Goal: Share content: Share content

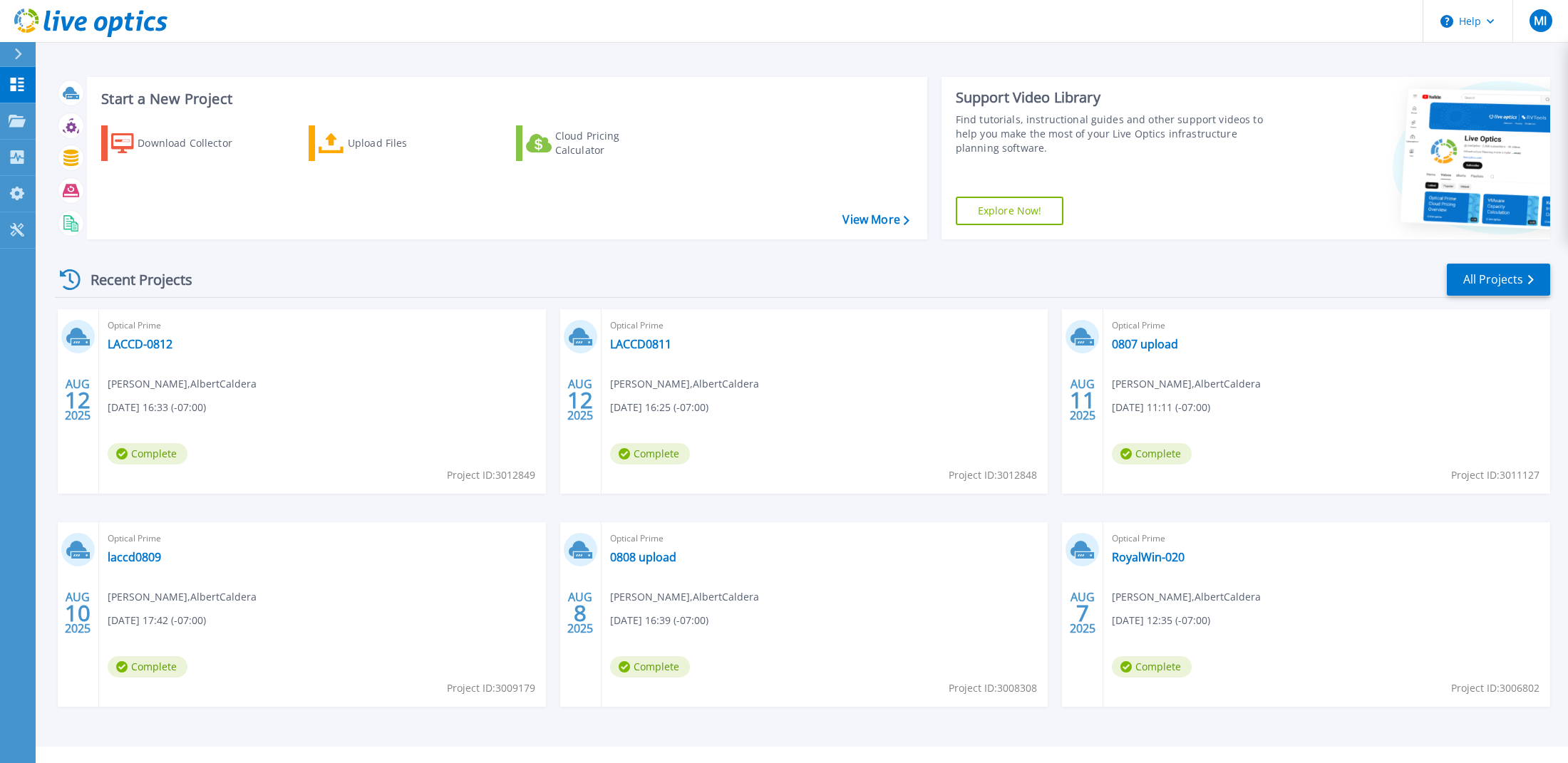
click at [162, 452] on span "Complete" at bounding box center [148, 453] width 80 height 21
click at [164, 409] on span "[DATE] 16:33 (-07:00)" at bounding box center [157, 407] width 98 height 15
click at [153, 344] on link "LACCD-0812" at bounding box center [140, 344] width 65 height 14
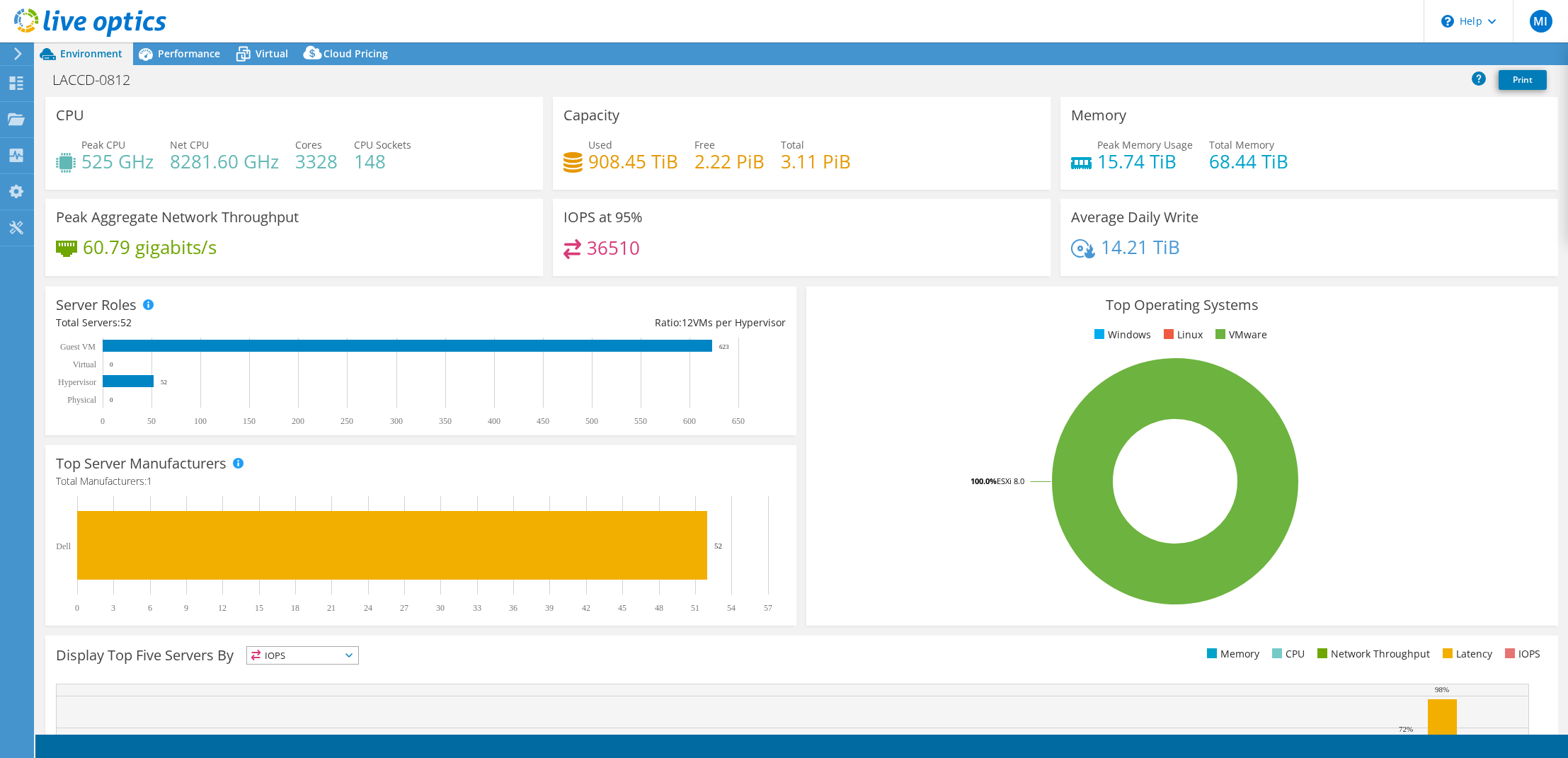
select select "USD"
click at [1313, 324] on div "Top Operating Systems Windows Linux VMware 100.0% ESXi 8.0" at bounding box center [1182, 456] width 752 height 339
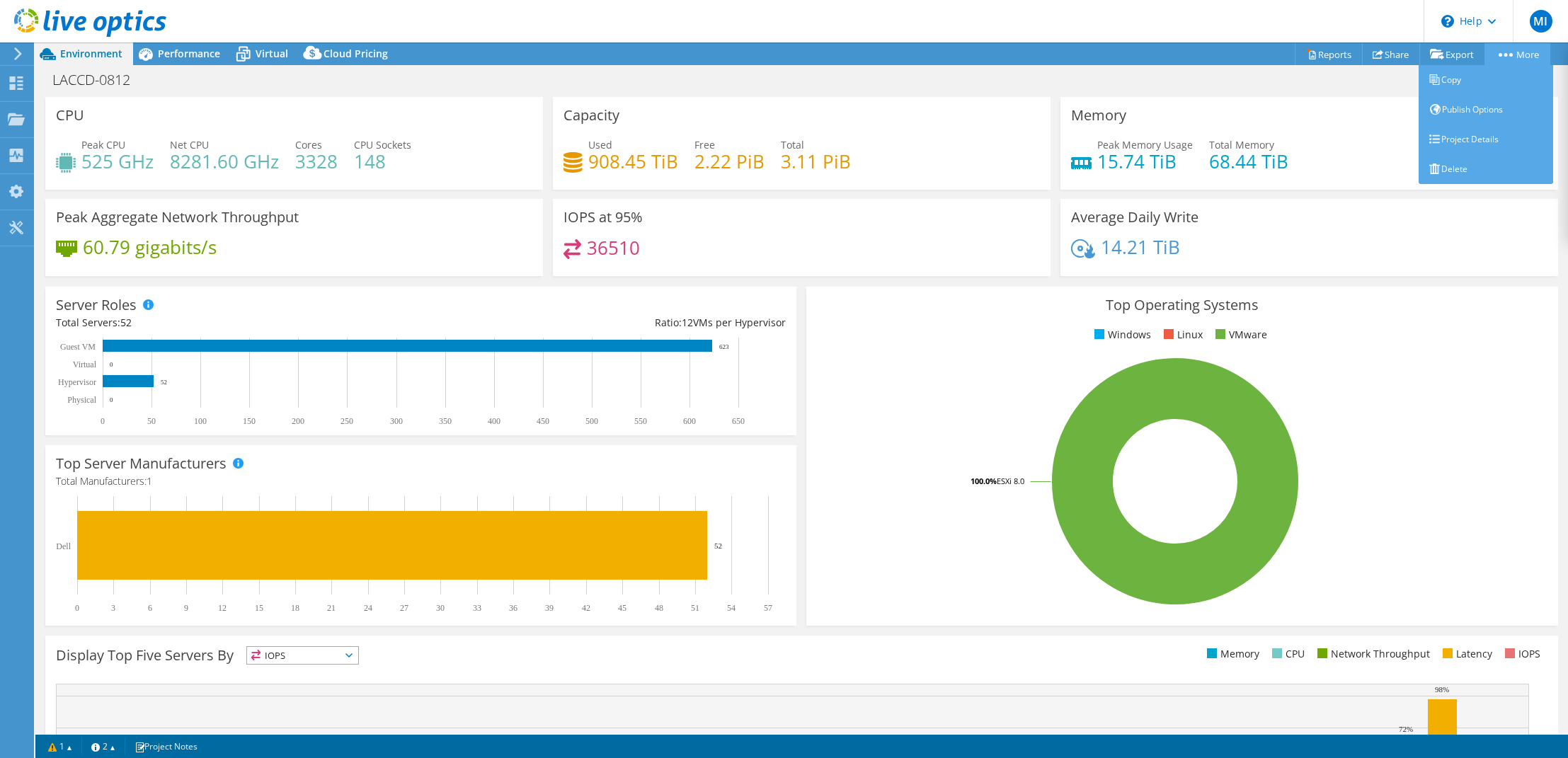
click at [1522, 54] on link "More" at bounding box center [1517, 54] width 66 height 22
click at [1456, 138] on link "Project Details" at bounding box center [1485, 139] width 134 height 30
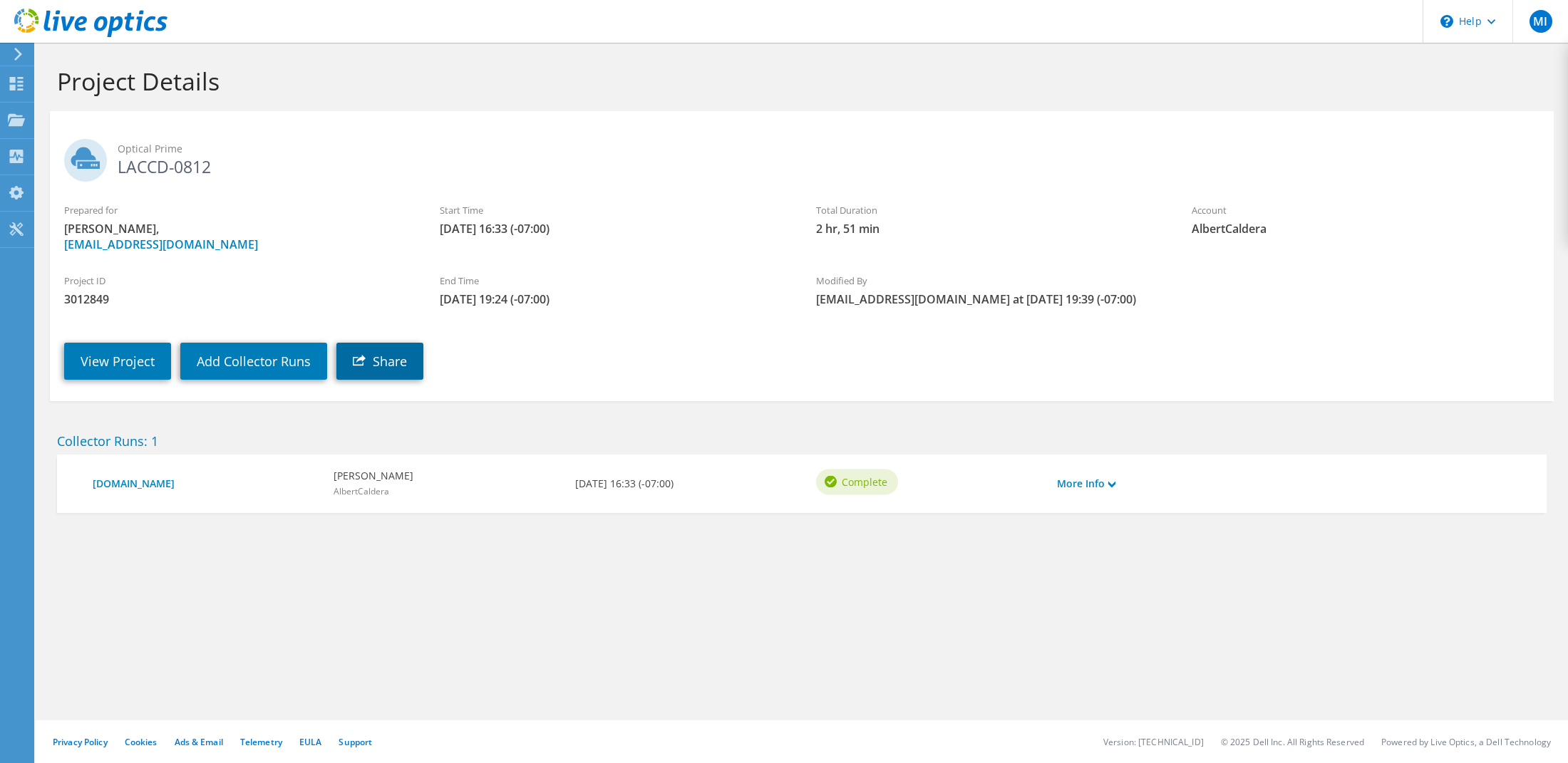
click at [385, 361] on link "Share" at bounding box center [379, 362] width 87 height 37
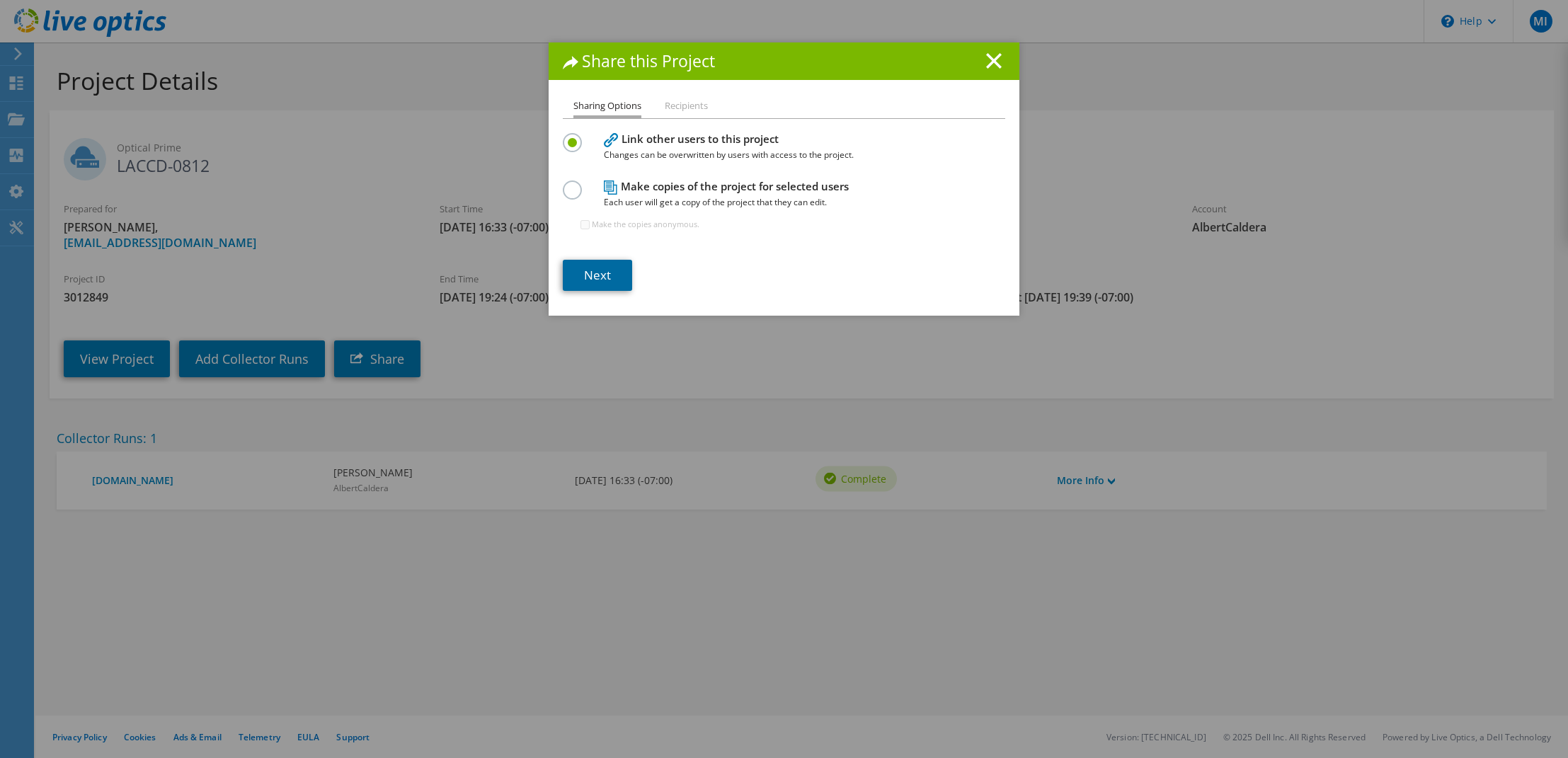
click at [590, 277] on link "Next" at bounding box center [597, 275] width 69 height 31
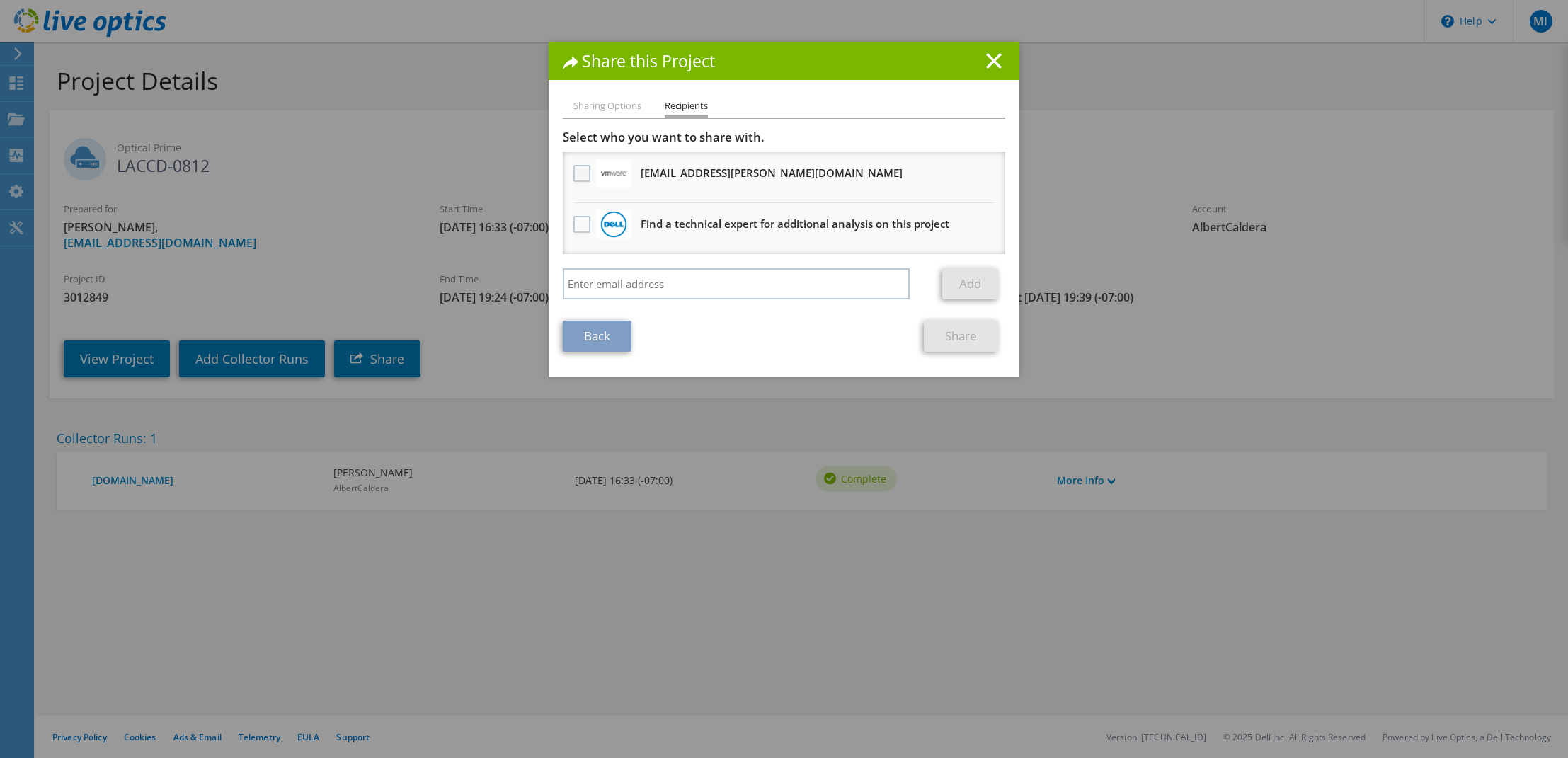
click at [580, 169] on label at bounding box center [584, 174] width 20 height 17
click at [0, 0] on input "checkbox" at bounding box center [0, 0] width 0 height 0
click at [956, 333] on link "Share" at bounding box center [961, 336] width 74 height 31
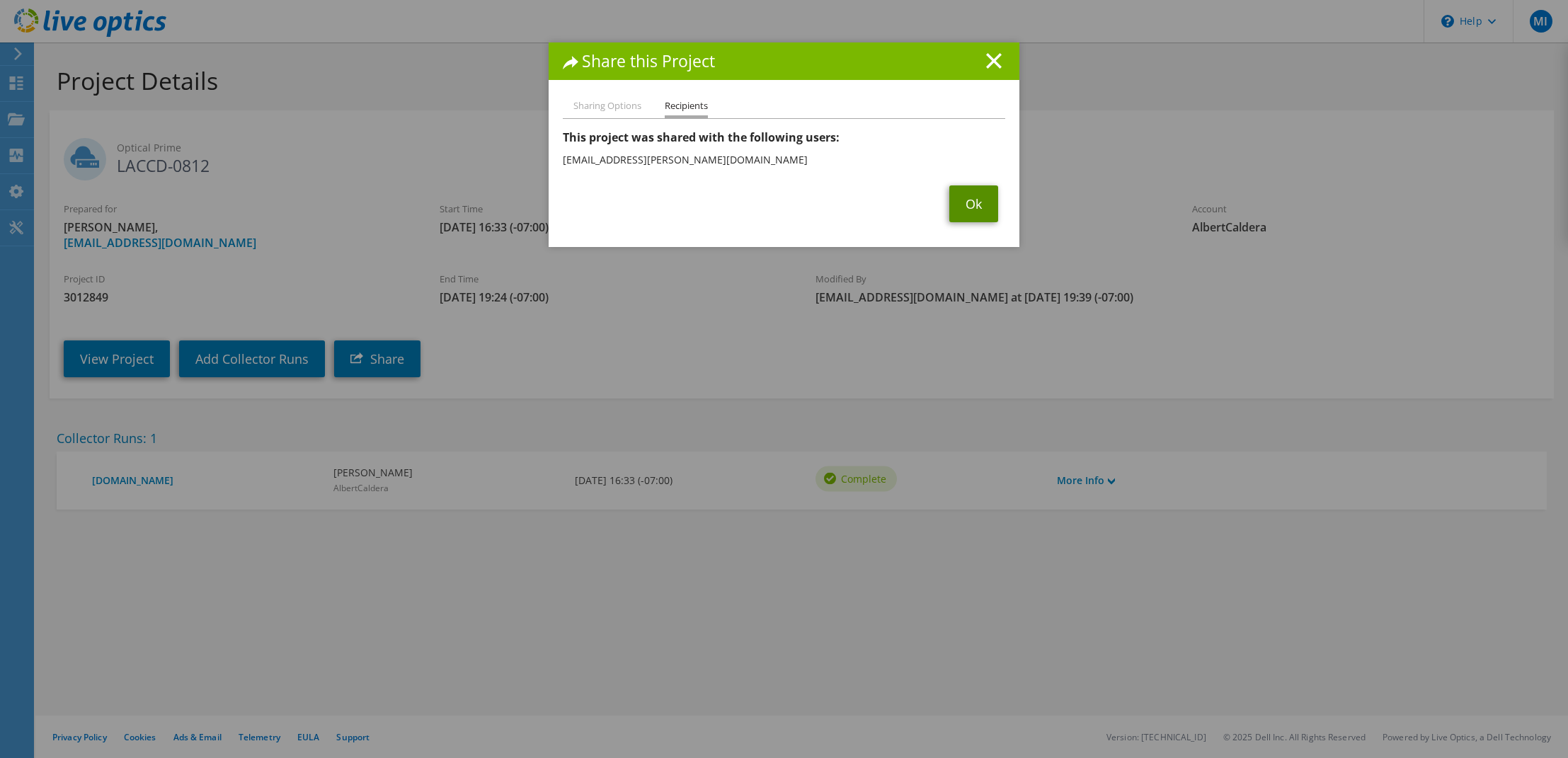
click at [968, 202] on link "Ok" at bounding box center [974, 204] width 49 height 37
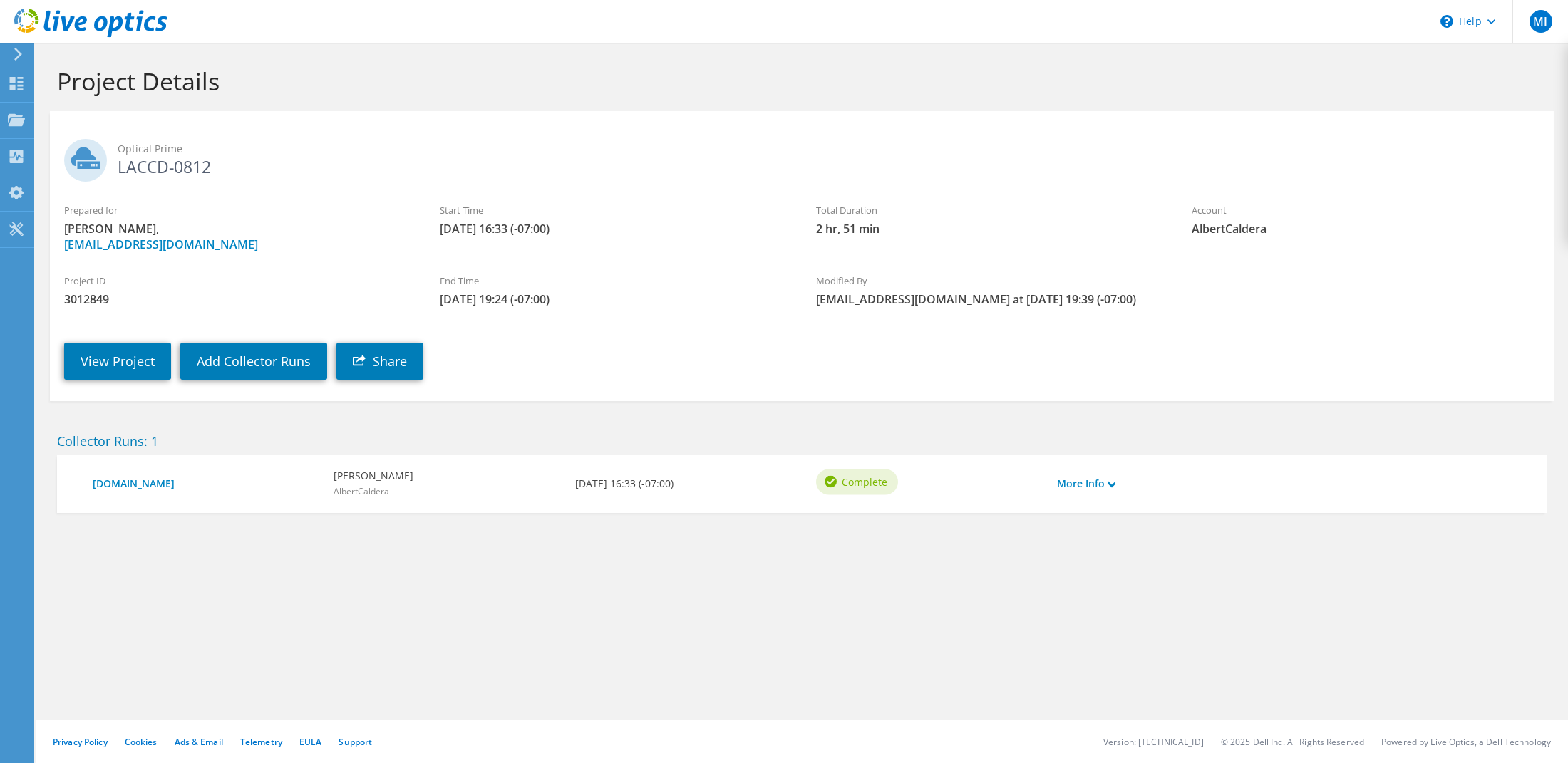
click at [1139, 418] on div "Collector Runs: 1 d2lx052.laccdd.com Michael Iwashita AlbertCaldera 08/12/2025,…" at bounding box center [801, 470] width 1518 height 111
click at [367, 362] on link "Share" at bounding box center [379, 362] width 87 height 37
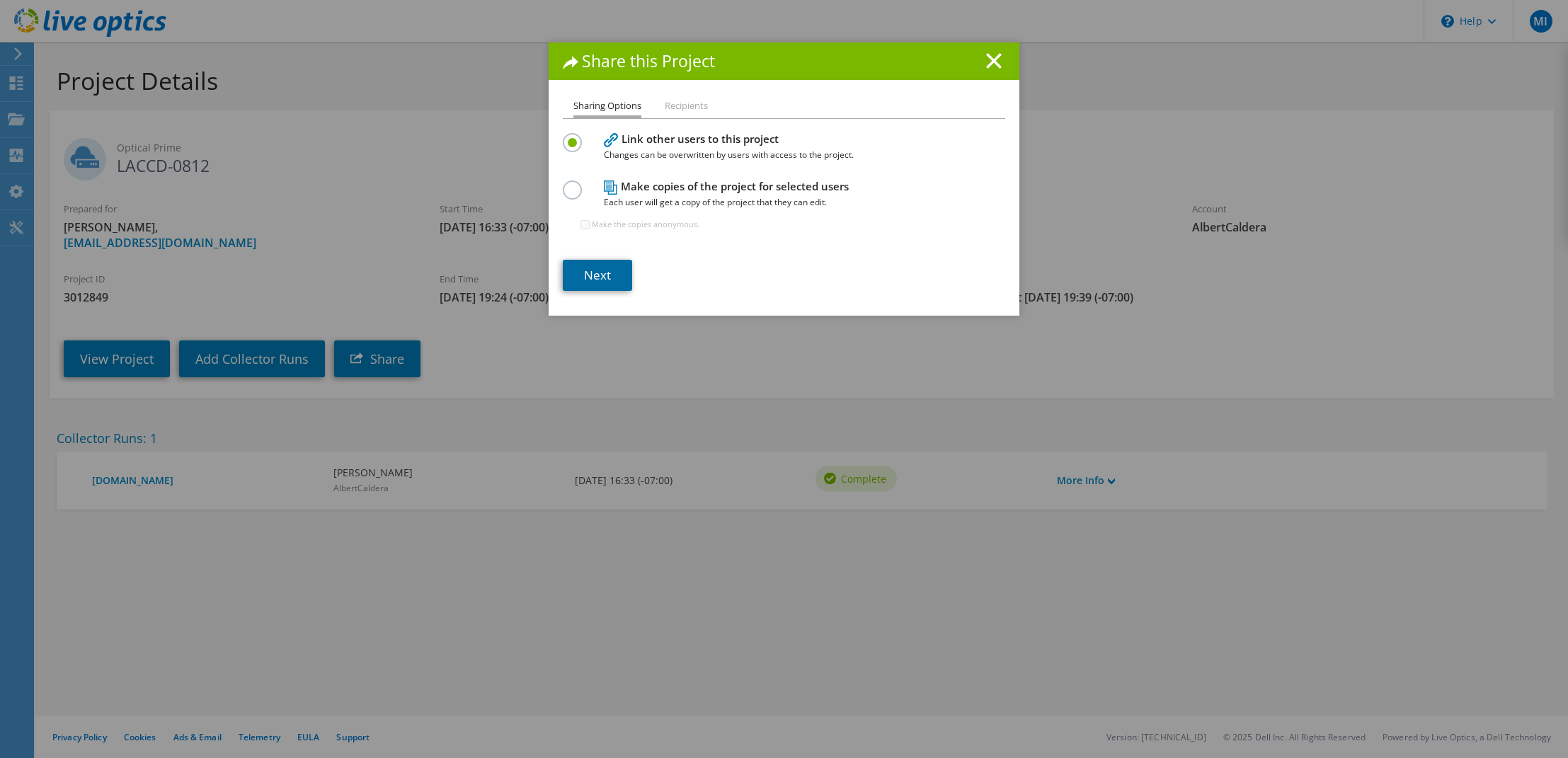
click at [593, 281] on link "Next" at bounding box center [597, 275] width 69 height 31
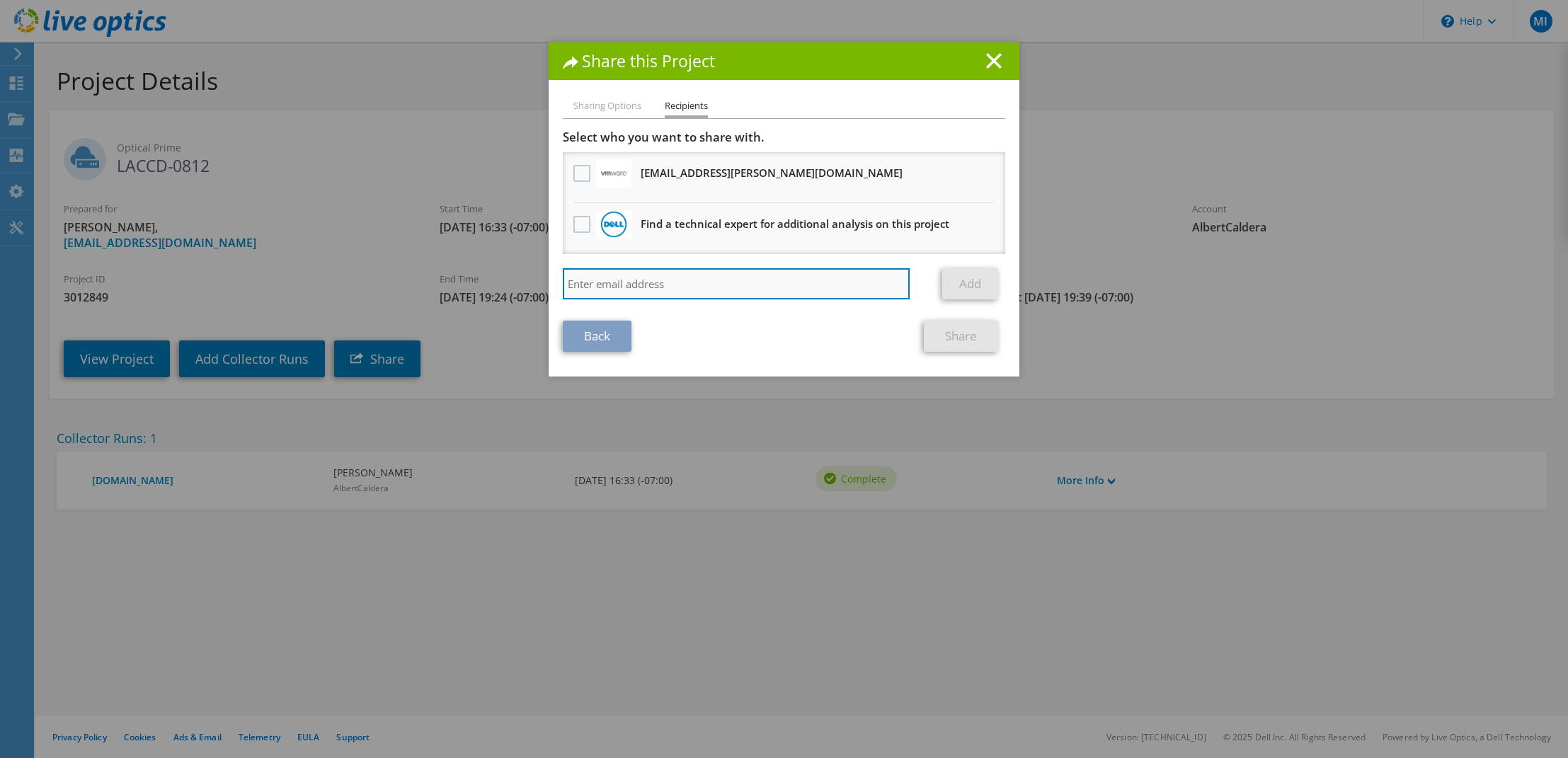
click at [619, 283] on input "search" at bounding box center [736, 283] width 347 height 31
paste input "ahmed.wahab@dell.com"
type input "ahmed.wahab@dell.com"
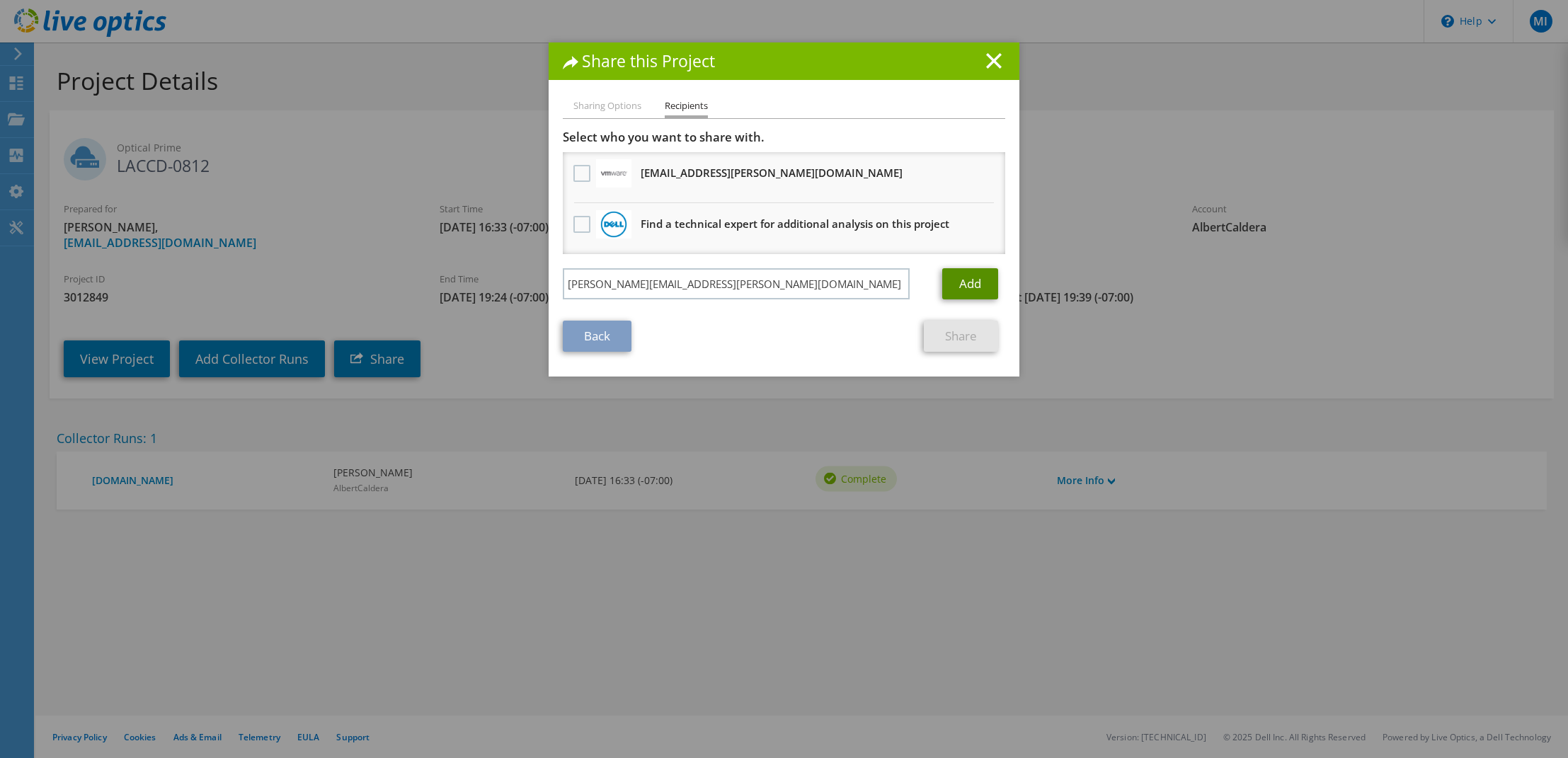
click at [960, 282] on link "Add" at bounding box center [970, 283] width 56 height 31
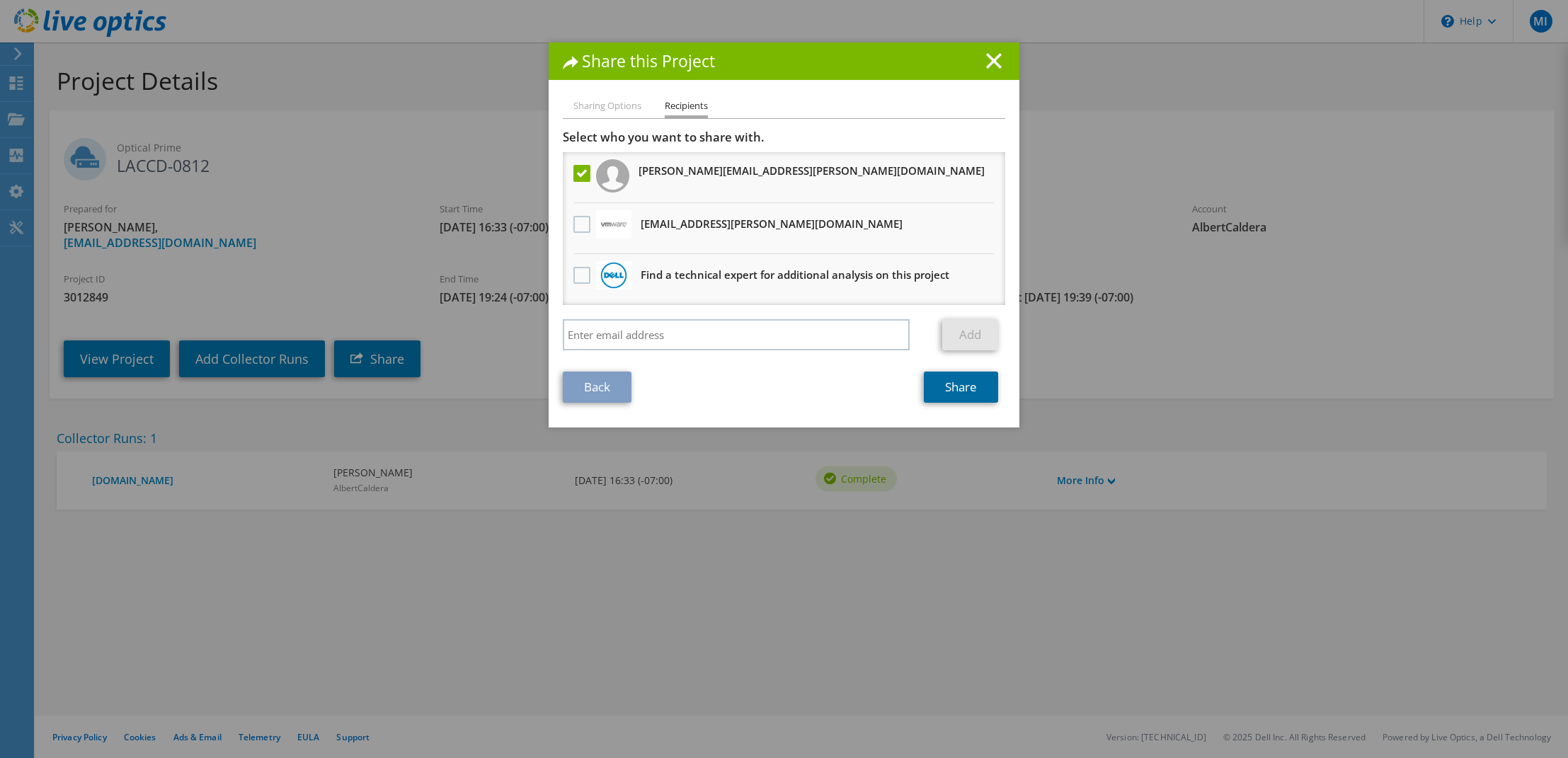
click at [967, 387] on link "Share" at bounding box center [961, 387] width 74 height 31
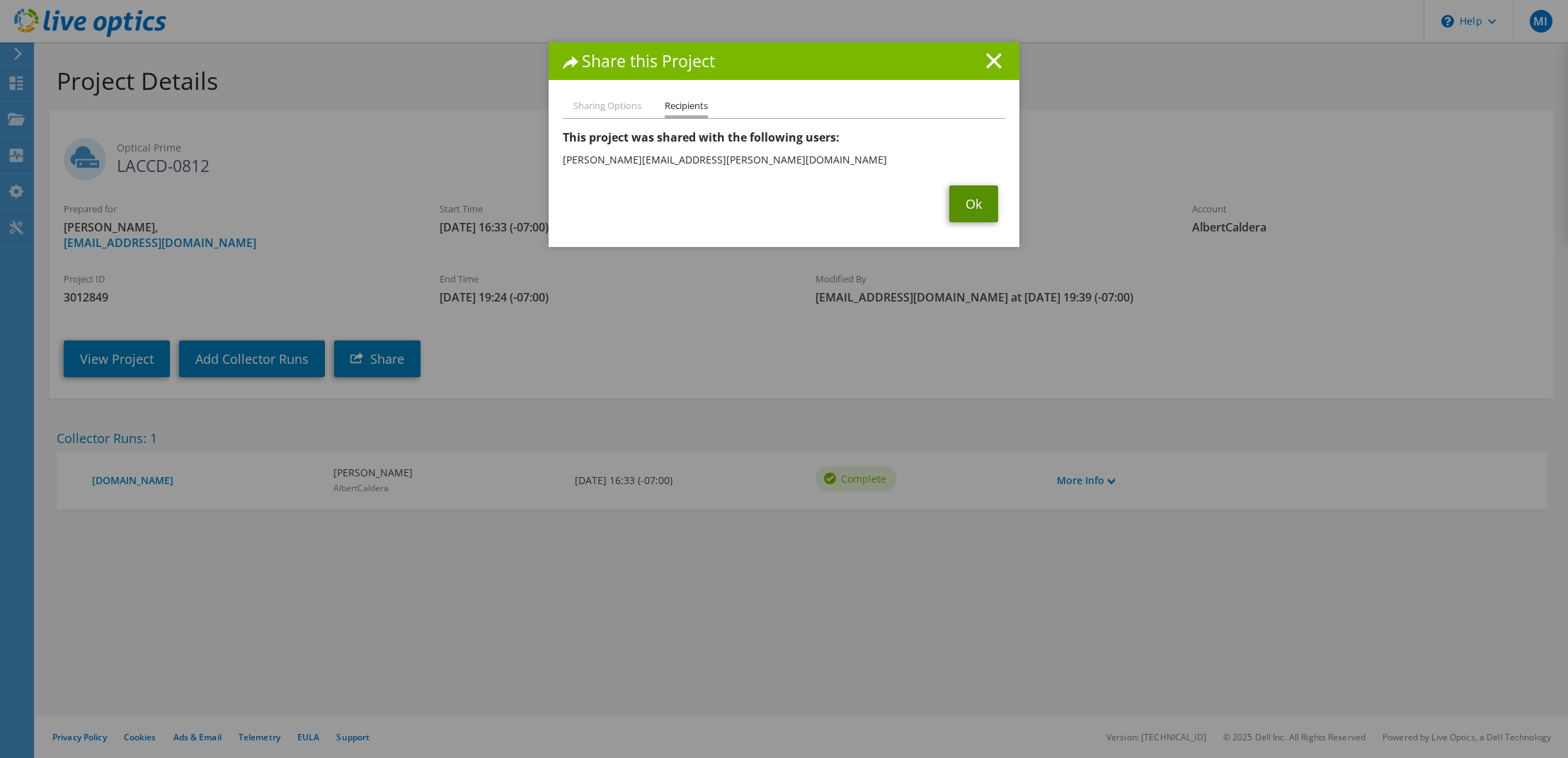
click at [959, 218] on link "Ok" at bounding box center [974, 204] width 49 height 37
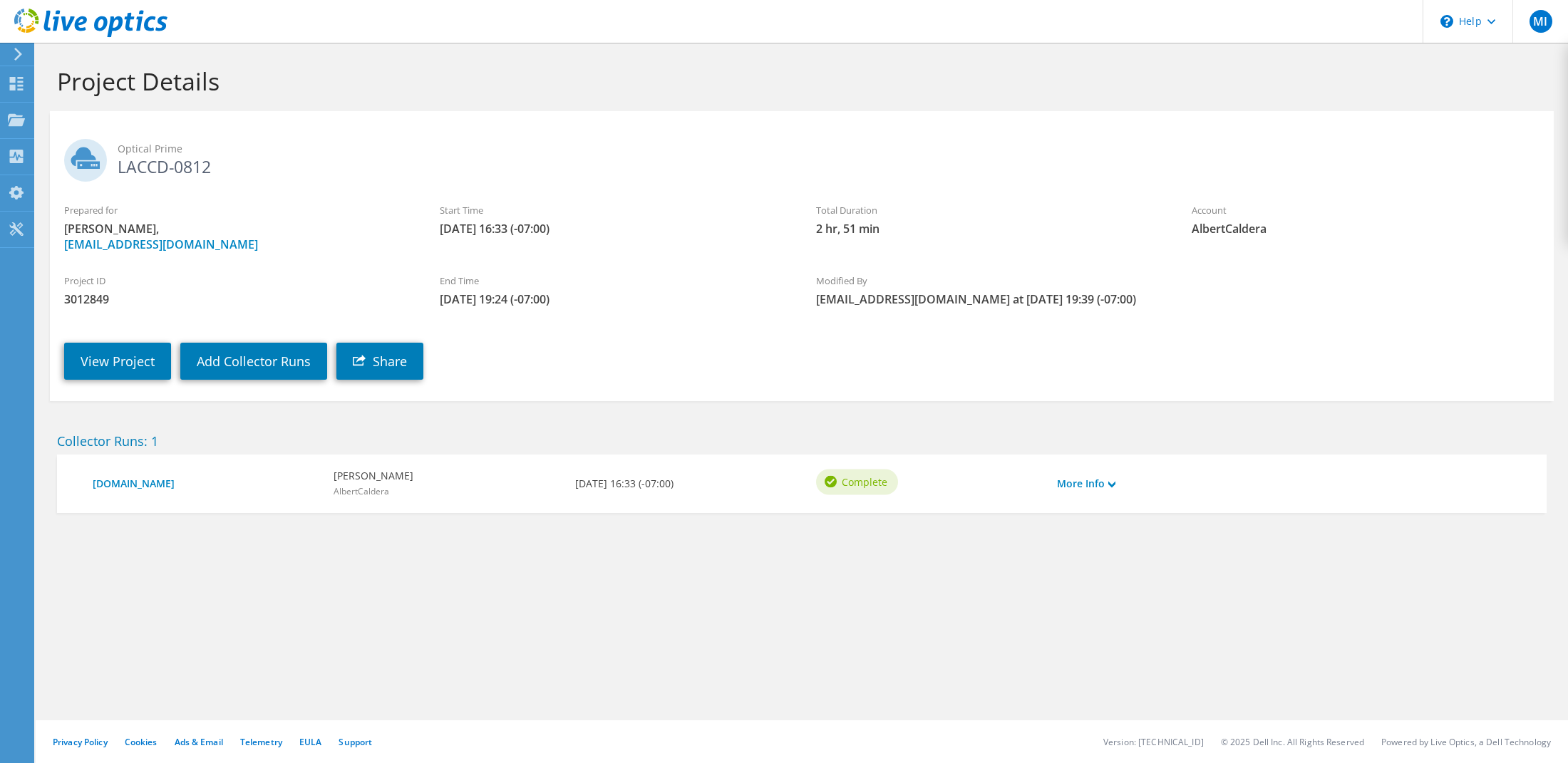
click at [1410, 93] on h1 "Project Details" at bounding box center [798, 81] width 1482 height 30
click at [1079, 485] on link "More Info" at bounding box center [1086, 484] width 59 height 15
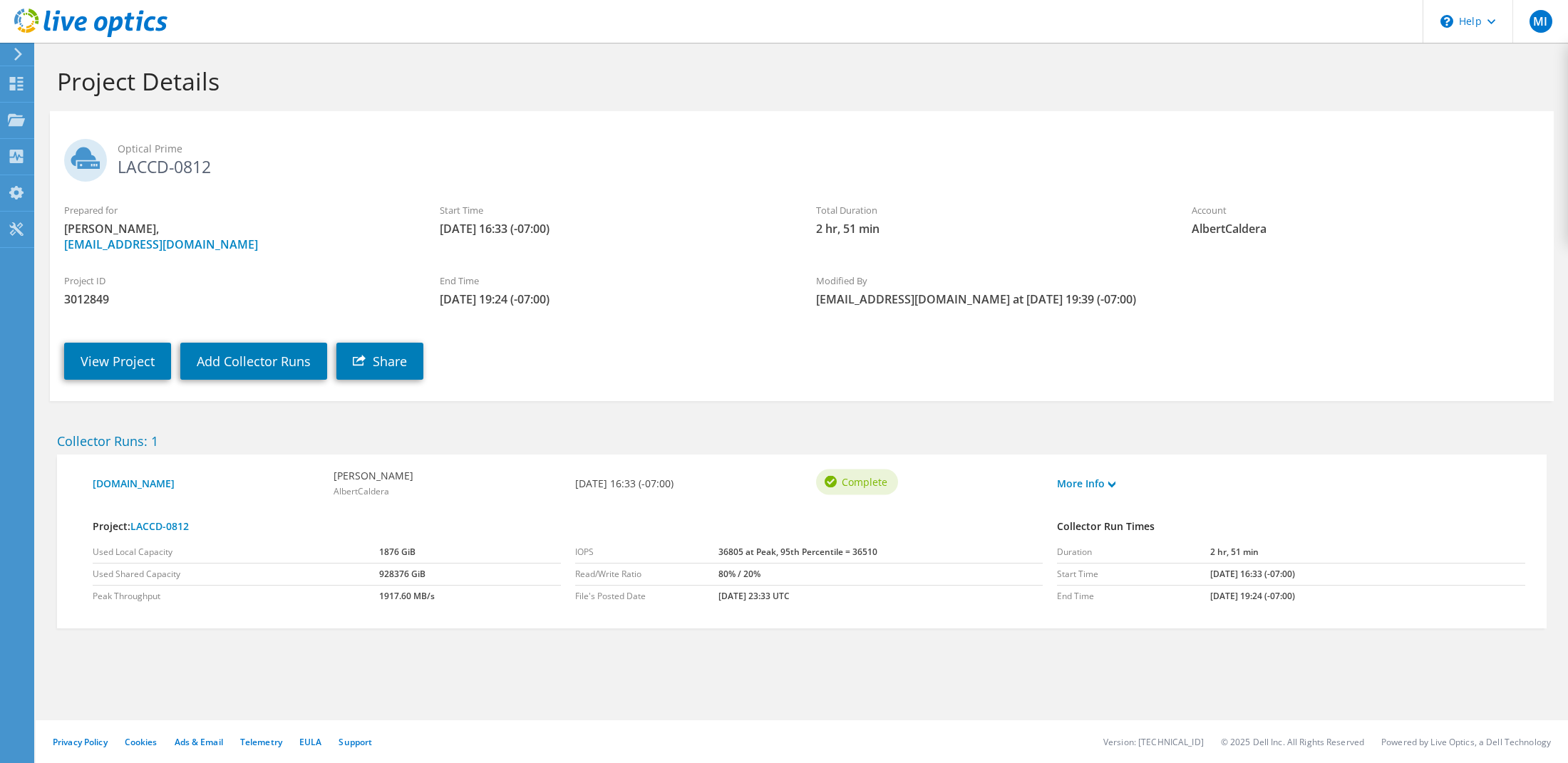
click at [1374, 440] on h2 "Collector Runs: 1" at bounding box center [801, 440] width 1489 height 15
click at [82, 649] on section "Project Details Optical Prime LACCD-0812 Prepared for Michael Iwashita, iwashim…" at bounding box center [801, 378] width 1532 height 671
click at [15, 87] on use at bounding box center [17, 84] width 14 height 14
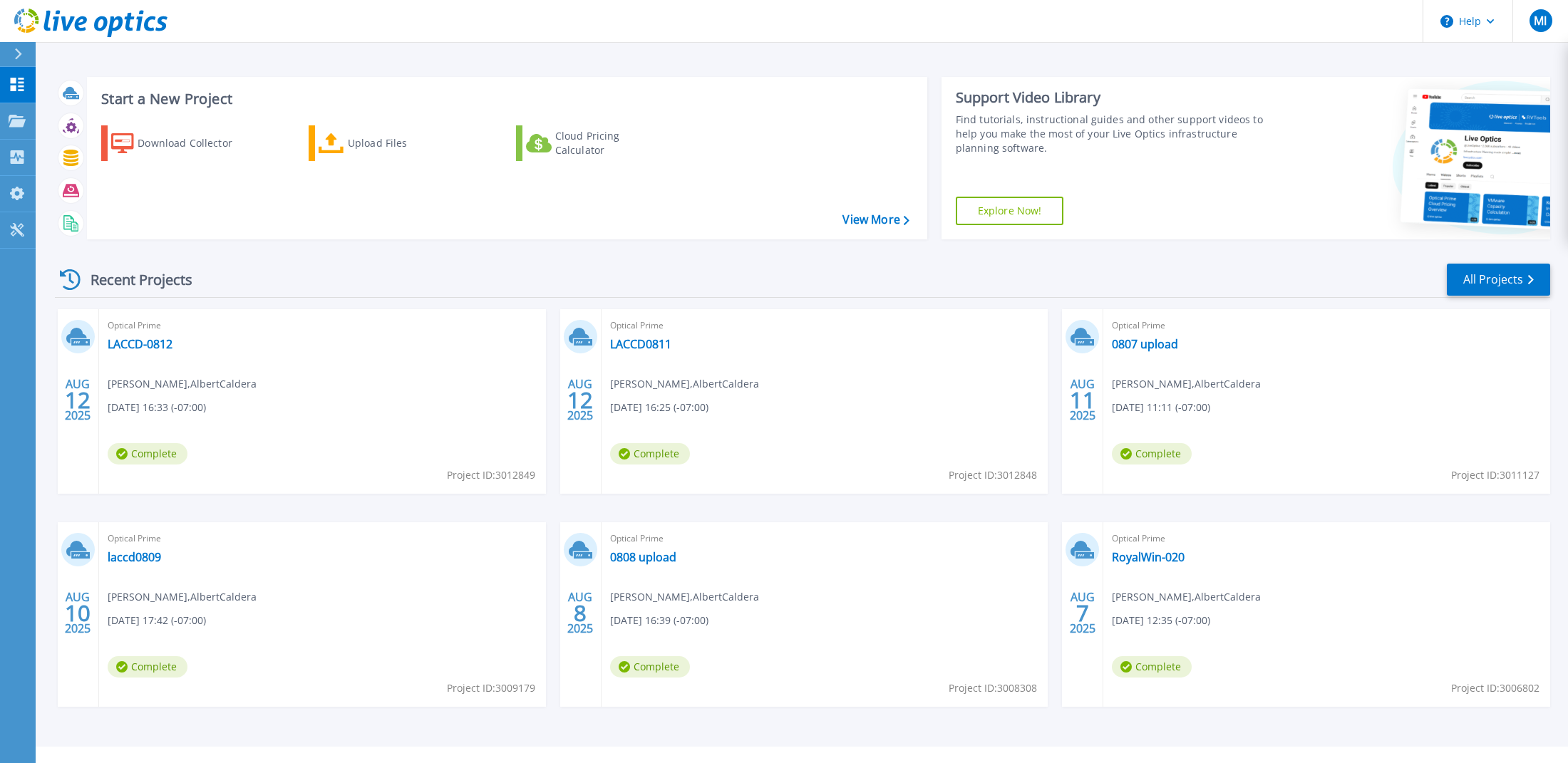
click at [1470, 730] on div "AUG 12 2025 Optical Prime LACCD-0812 Michael Iwashita , AlbertCaldera 08/12/202…" at bounding box center [796, 522] width 1506 height 426
click at [364, 140] on div "Upload Files" at bounding box center [405, 143] width 114 height 29
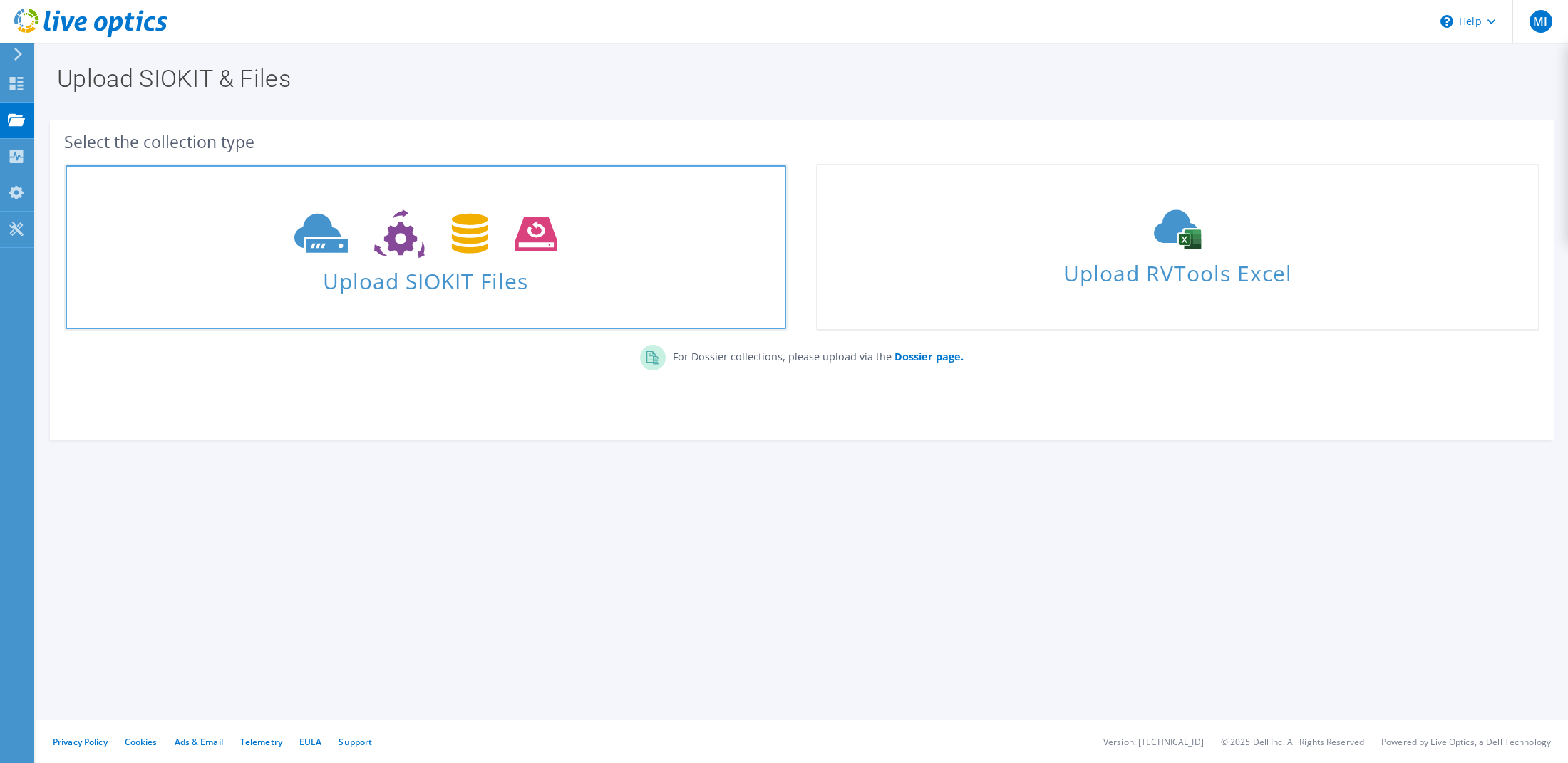
click at [405, 255] on icon at bounding box center [426, 234] width 263 height 49
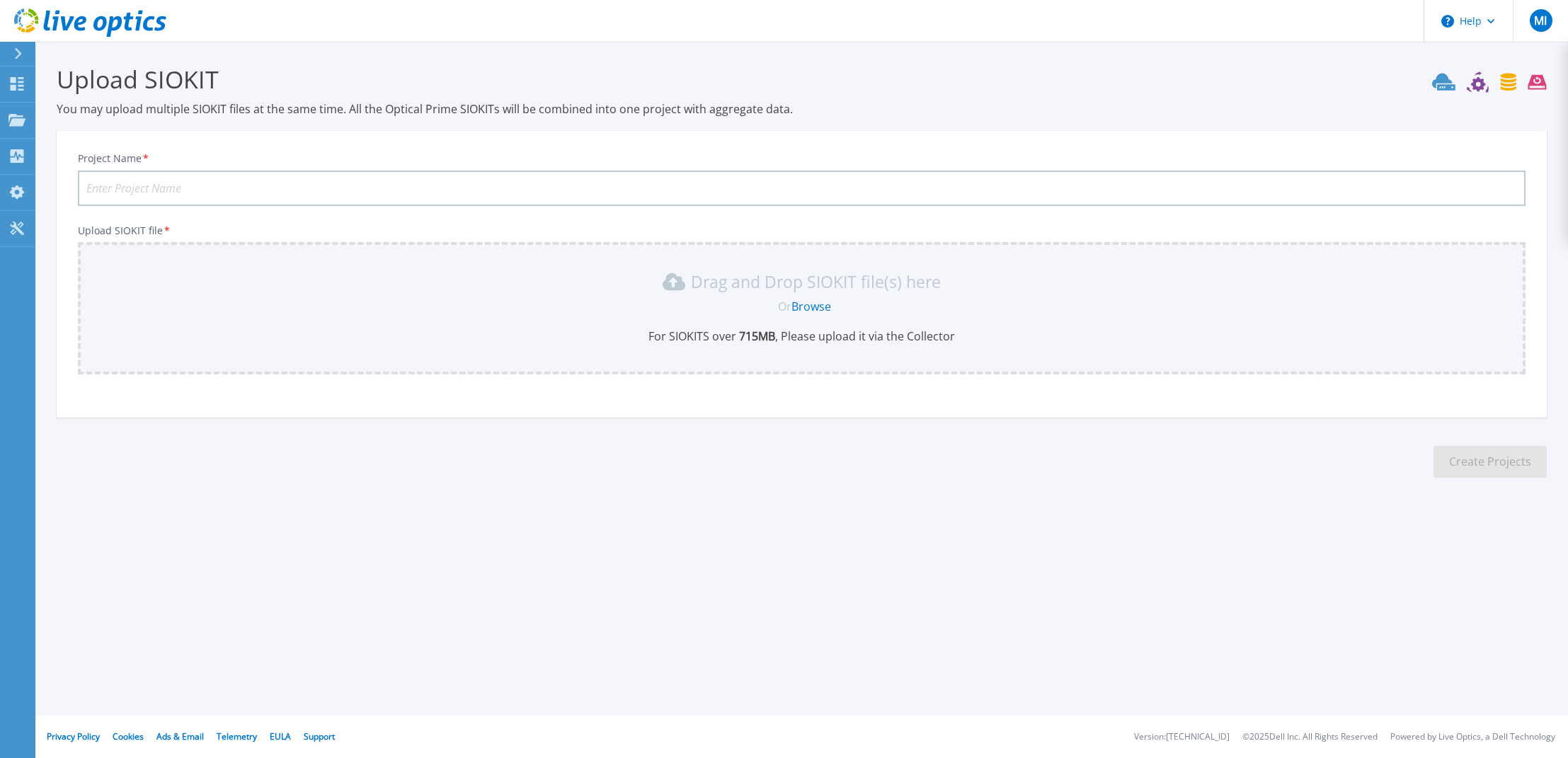
click at [193, 188] on input "Project Name *" at bounding box center [801, 188] width 1448 height 35
click at [192, 192] on input "LACCD0811" at bounding box center [801, 188] width 1448 height 35
click at [515, 257] on div "Drag and Drop SIOKIT file(s) here Or Browse For SIOKITS over 715 MB , Please up…" at bounding box center [801, 308] width 1448 height 132
click at [294, 185] on input "LACCD0813" at bounding box center [801, 188] width 1448 height 35
type input "LACCD0813-siokit"
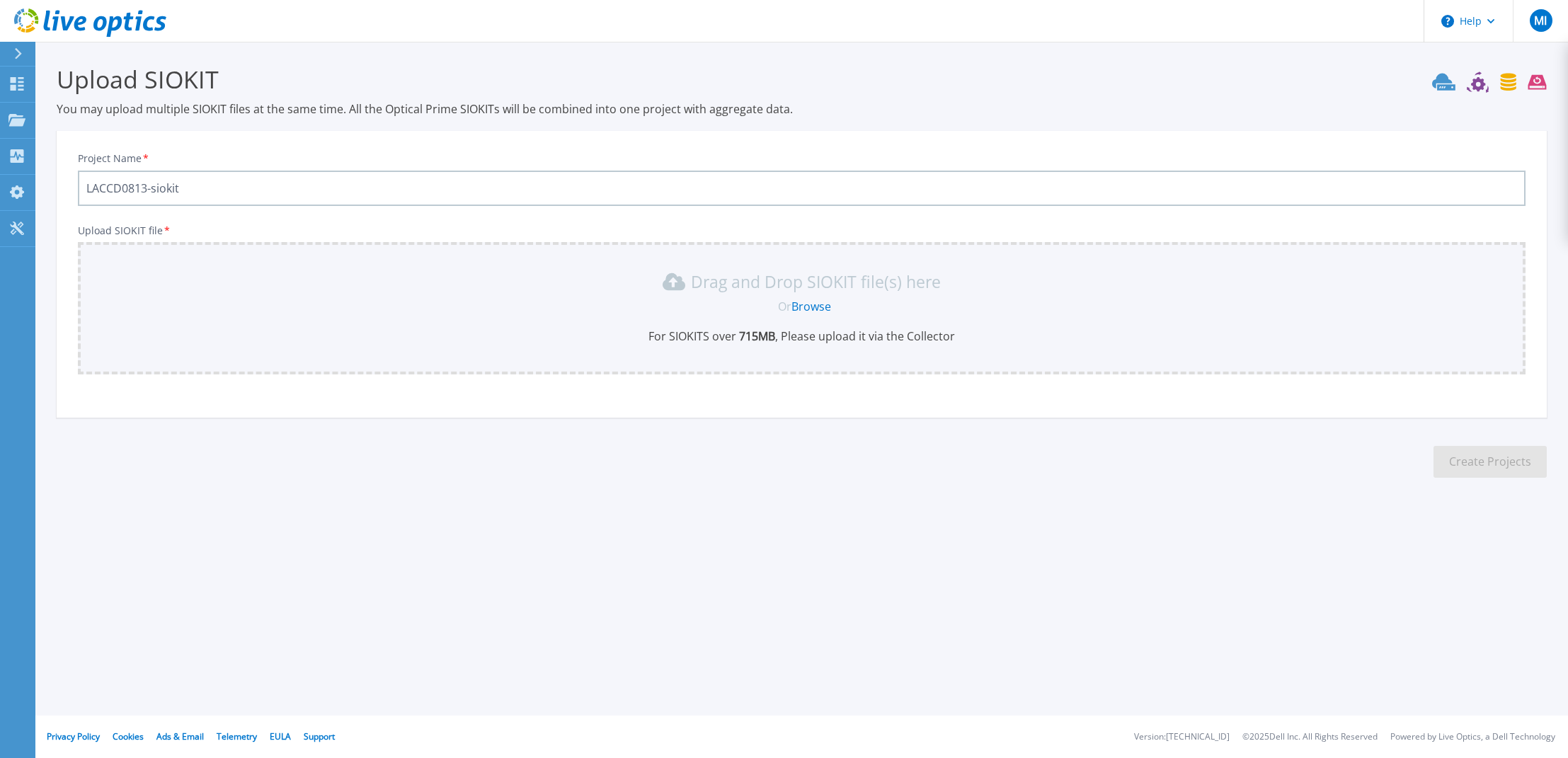
click at [806, 304] on link "Browse" at bounding box center [811, 306] width 40 height 15
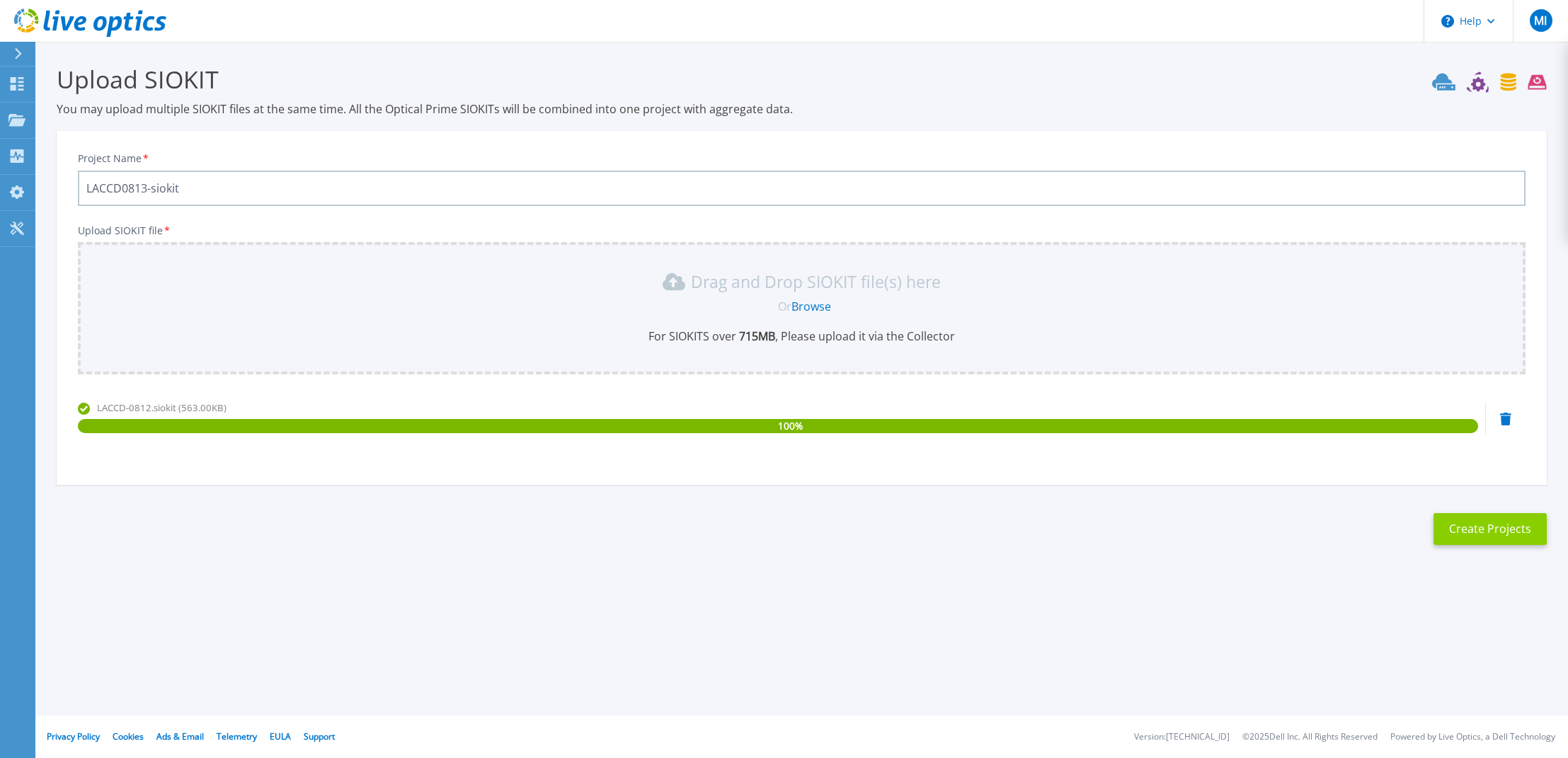
click at [1492, 524] on button "Create Projects" at bounding box center [1490, 530] width 113 height 32
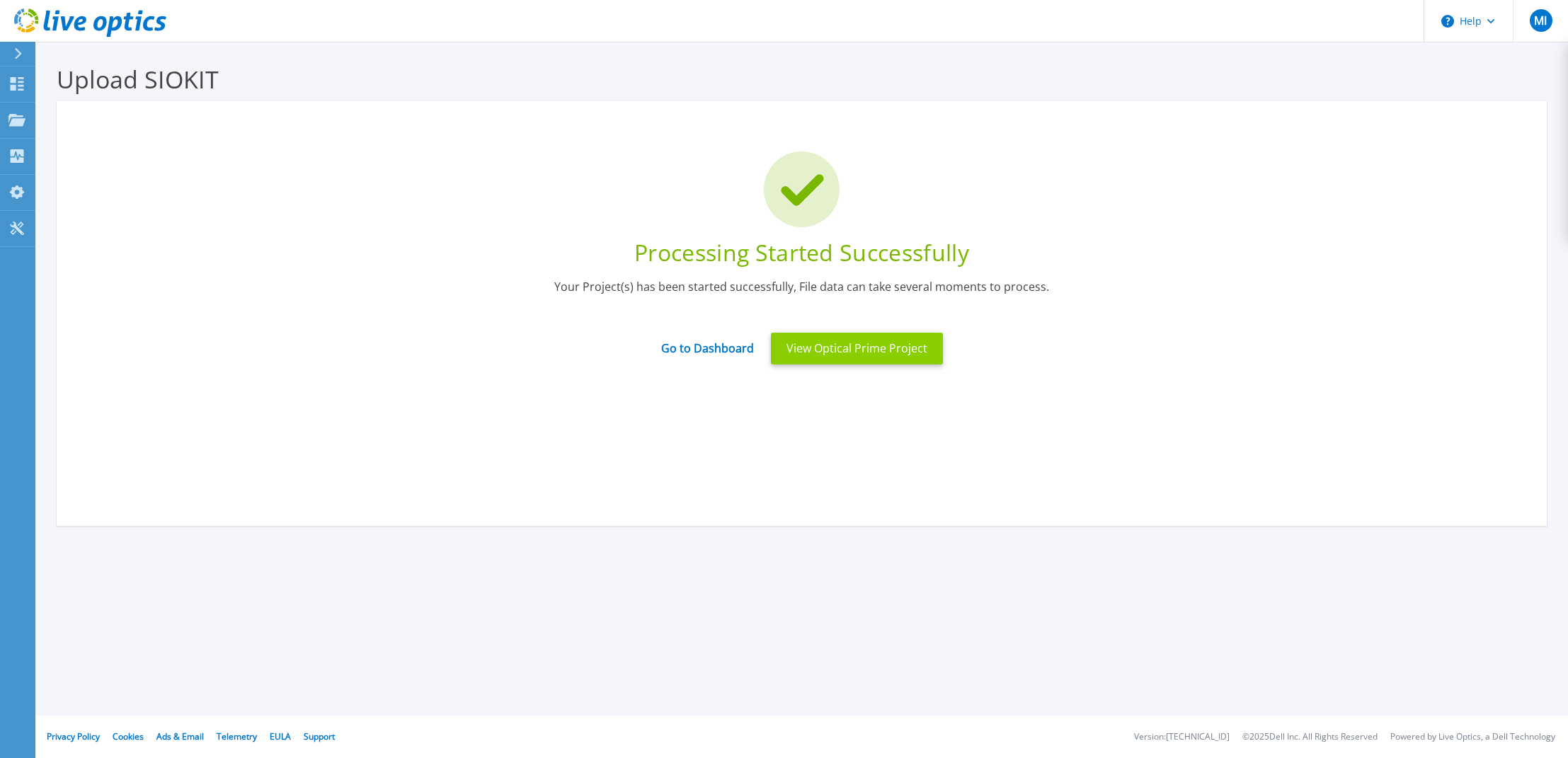
click at [809, 354] on button "View Optical Prime Project" at bounding box center [857, 349] width 172 height 32
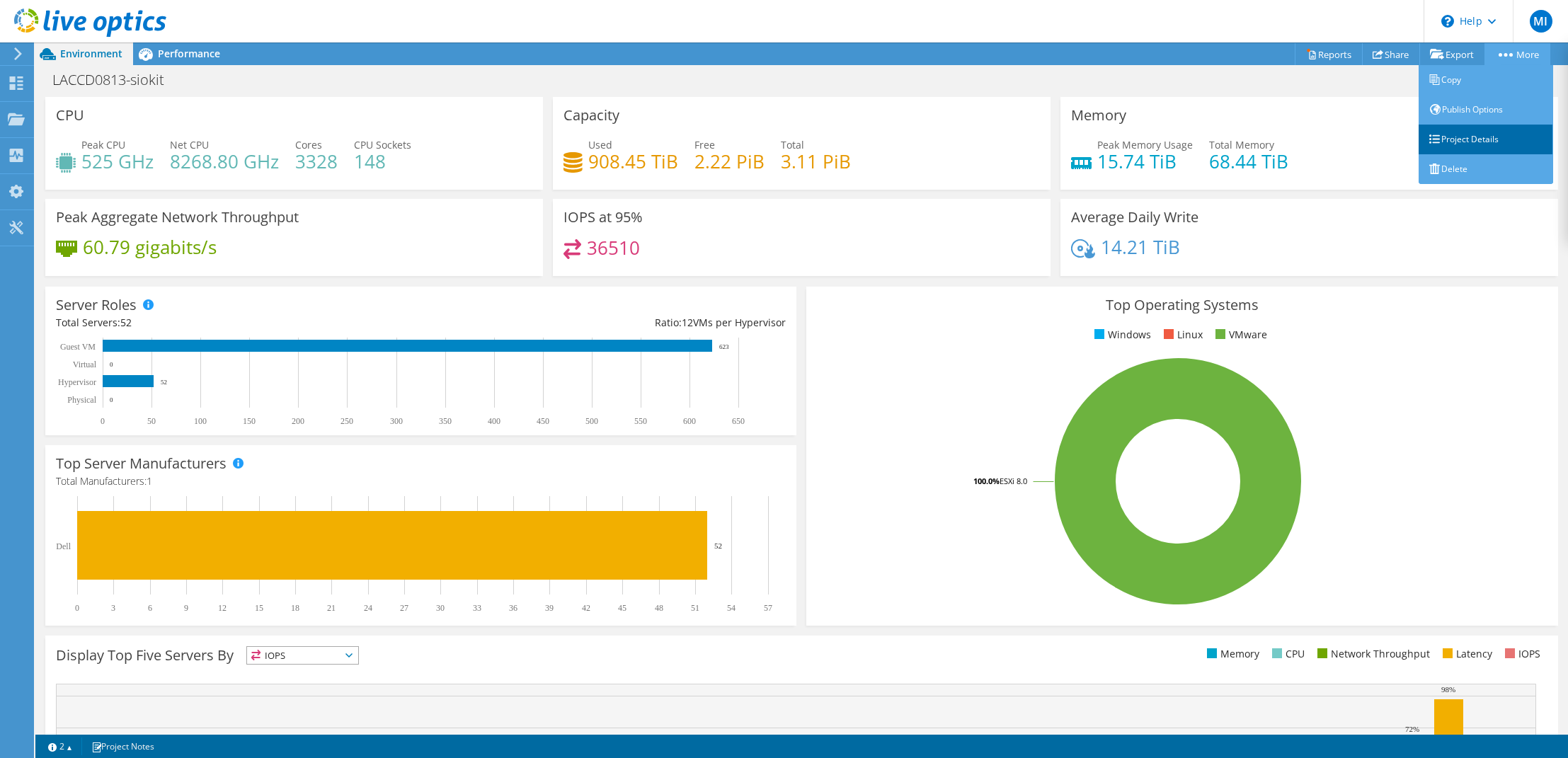
click at [1451, 143] on link "Project Details" at bounding box center [1485, 139] width 134 height 30
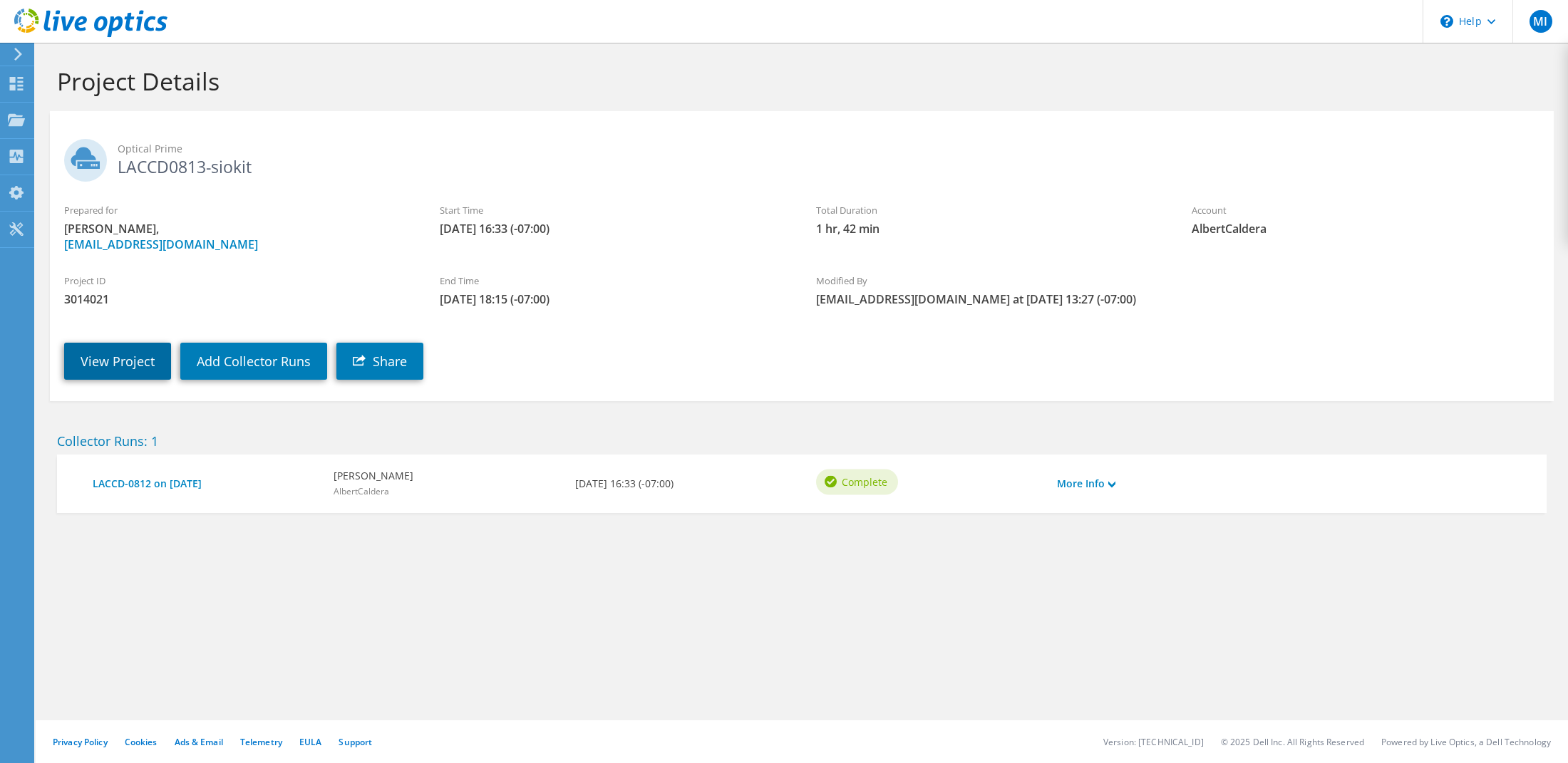
click at [74, 373] on link "View Project" at bounding box center [118, 362] width 107 height 37
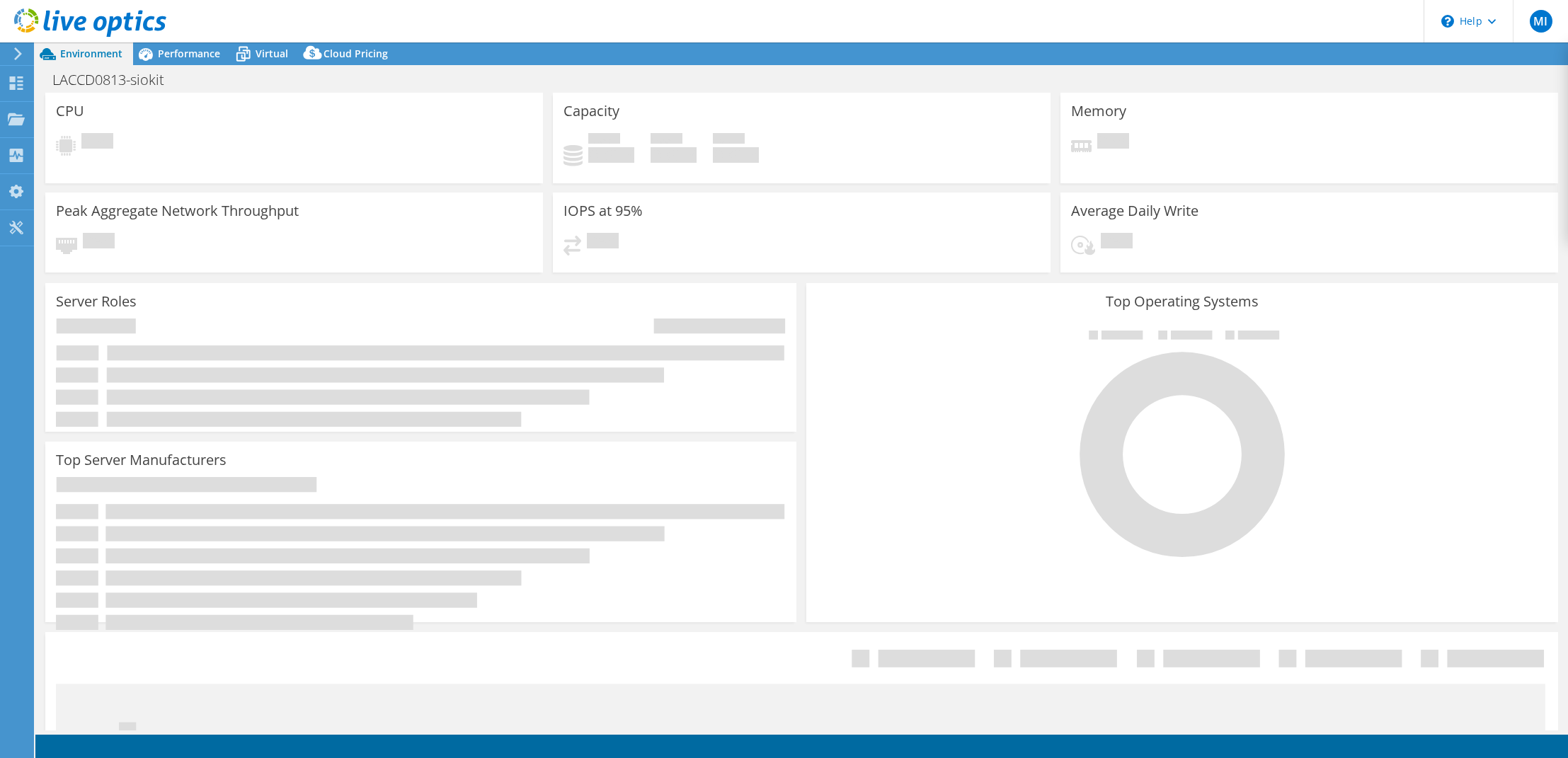
select select "USD"
